Goal: Task Accomplishment & Management: Use online tool/utility

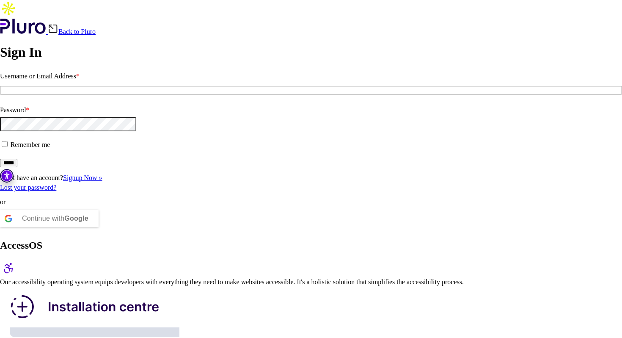
click at [135, 94] on input "Username or Email Address *" at bounding box center [311, 90] width 622 height 8
type input "**********"
click at [125, 158] on fieldset "Remember me" at bounding box center [311, 148] width 622 height 20
click at [17, 167] on input "*****" at bounding box center [8, 163] width 17 height 8
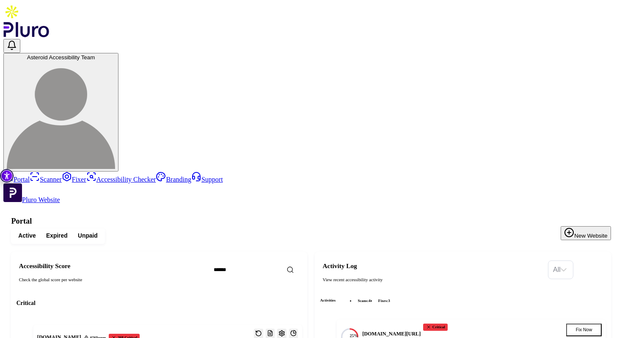
click at [62, 176] on link "Scanner" at bounding box center [46, 179] width 32 height 7
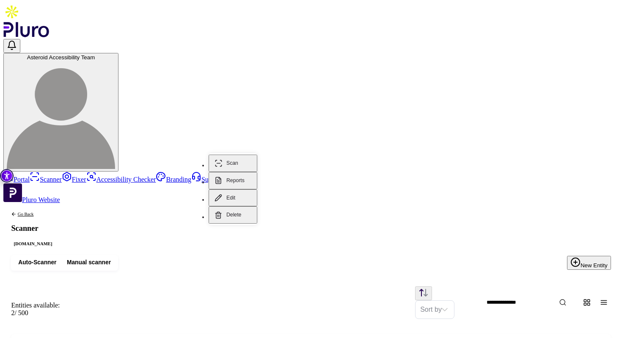
click at [235, 155] on button "Scan" at bounding box center [233, 162] width 49 height 17
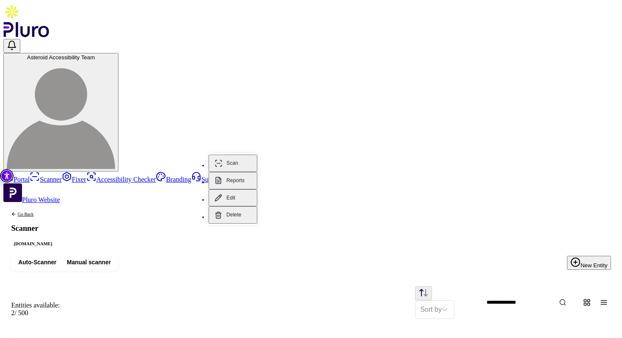
click at [239, 172] on button "Reports" at bounding box center [233, 180] width 49 height 17
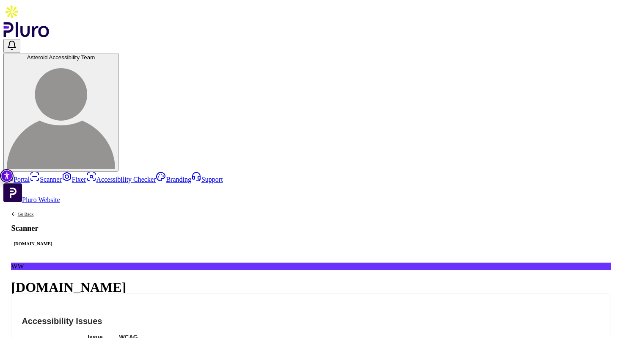
click at [53, 337] on button "Export" at bounding box center [32, 345] width 42 height 14
click at [590, 110] on button "Export as PDF" at bounding box center [598, 118] width 53 height 16
click at [55, 211] on link "Go Back" at bounding box center [33, 213] width 44 height 5
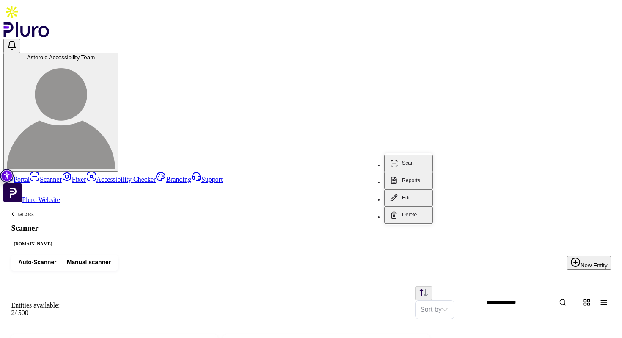
click at [410, 172] on button "Reports" at bounding box center [408, 180] width 49 height 17
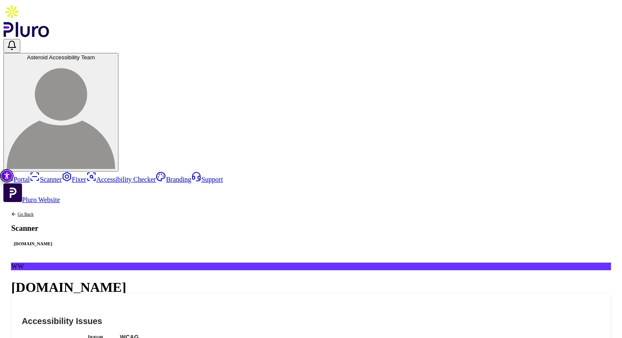
click at [53, 337] on button "Export" at bounding box center [32, 345] width 42 height 14
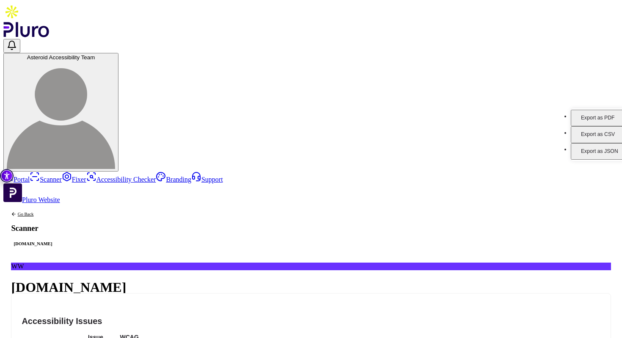
click at [583, 113] on button "Export as PDF" at bounding box center [597, 118] width 53 height 16
